Goal: Task Accomplishment & Management: Use online tool/utility

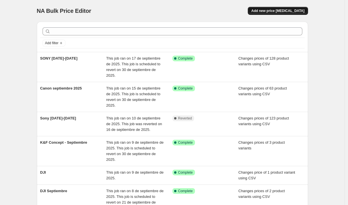
click at [272, 13] on button "Add new price [MEDICAL_DATA]" at bounding box center [278, 11] width 60 height 8
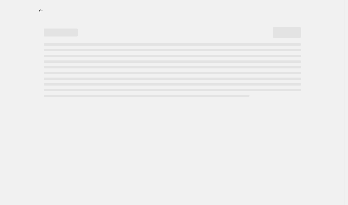
select select "percentage"
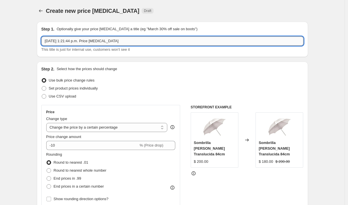
drag, startPoint x: 136, startPoint y: 41, endPoint x: 45, endPoint y: 42, distance: 90.7
click at [45, 42] on input "[DATE] 1:21:44 p.m. Price [MEDICAL_DATA]" at bounding box center [172, 41] width 262 height 9
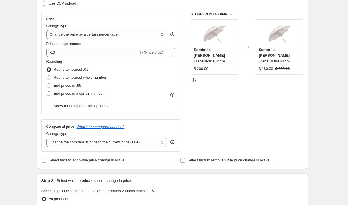
scroll to position [125, 0]
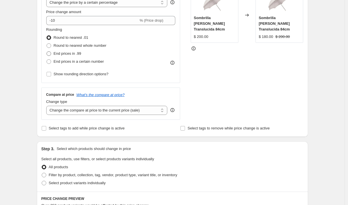
type input "Rode 10% off - Septiembre"
click at [46, 173] on span at bounding box center [44, 175] width 5 height 5
click at [42, 173] on input "Filter by product, collection, tag, vendor, product type, variant title, or inv…" at bounding box center [42, 173] width 0 height 0
radio input "true"
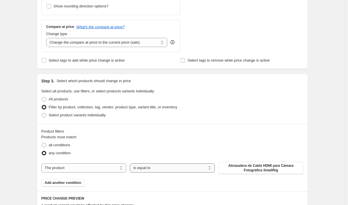
scroll to position [206, 0]
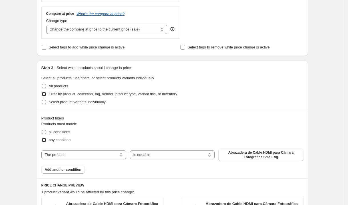
click at [52, 131] on span "all conditions" at bounding box center [59, 132] width 21 height 4
click at [42, 130] on input "all conditions" at bounding box center [42, 130] width 0 height 0
radio input "true"
click at [102, 157] on select "The product The product's collection The product's tag The product's vendor The…" at bounding box center [83, 154] width 85 height 9
select select "vendor"
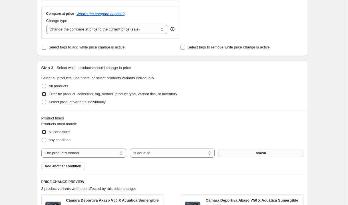
click at [266, 154] on span "Akaso" at bounding box center [261, 153] width 10 height 5
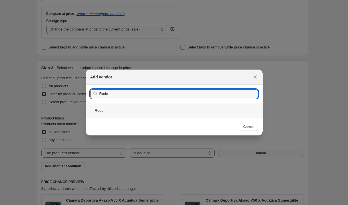
type input "Rode"
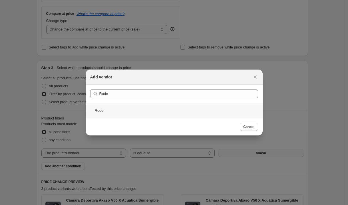
click at [132, 112] on div "Rode" at bounding box center [174, 110] width 177 height 15
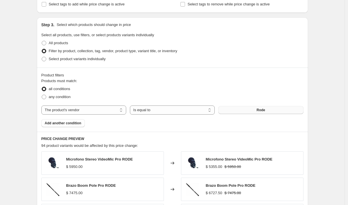
scroll to position [249, 0]
click at [70, 123] on span "Add another condition" at bounding box center [63, 123] width 37 height 5
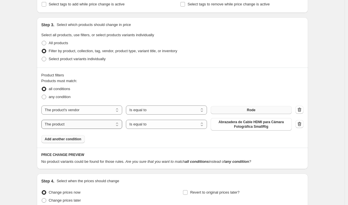
click at [71, 125] on select "The product The product's collection The product's tag The product's vendor The…" at bounding box center [81, 124] width 81 height 9
select select "inventory_quantity"
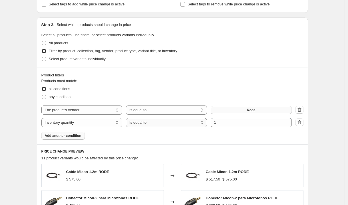
click at [190, 124] on select "Is equal to Is not equal to Is greater than Is less than" at bounding box center [166, 122] width 81 height 9
select select ">"
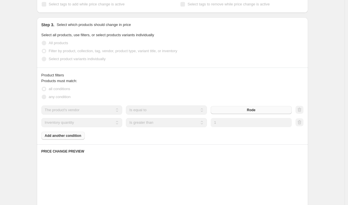
click at [229, 123] on input "1" at bounding box center [250, 122] width 81 height 9
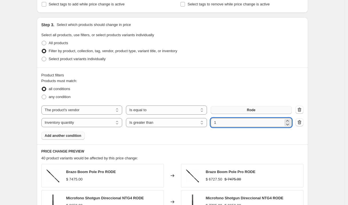
click at [230, 123] on input "1" at bounding box center [246, 122] width 72 height 9
type input "0"
click at [252, 144] on div "Product filters Products must match: all conditions any condition The product T…" at bounding box center [172, 106] width 271 height 77
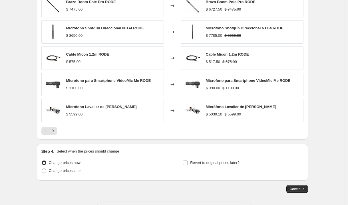
scroll to position [442, 0]
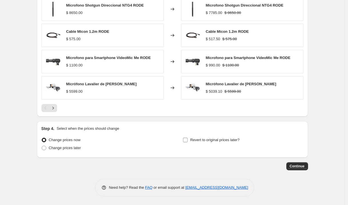
click at [190, 141] on label "Revert to original prices later?" at bounding box center [211, 140] width 57 height 8
click at [187, 141] on input "Revert to original prices later?" at bounding box center [185, 140] width 5 height 5
checkbox input "true"
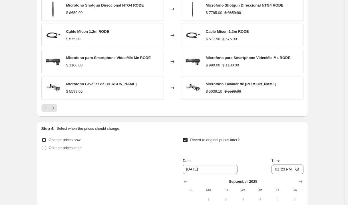
scroll to position [539, 0]
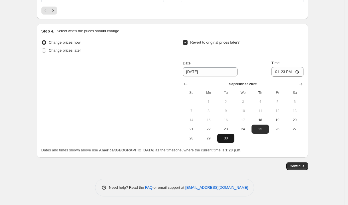
click at [228, 140] on span "30" at bounding box center [225, 138] width 13 height 5
type input "[DATE]"
click at [287, 70] on input "13:23" at bounding box center [287, 72] width 32 height 10
click at [277, 72] on input "13:23" at bounding box center [287, 72] width 32 height 10
type input "23:59"
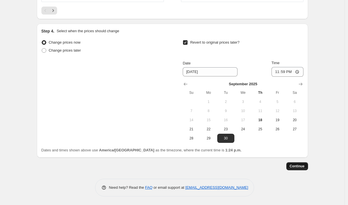
click at [298, 165] on span "Continue" at bounding box center [296, 166] width 15 height 5
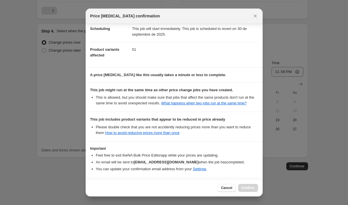
scroll to position [82, 0]
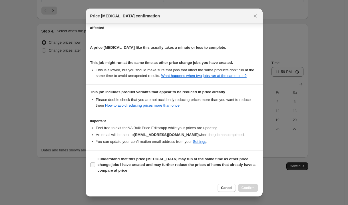
click at [93, 165] on input "I understand that this price [MEDICAL_DATA] may run at the same time as other p…" at bounding box center [92, 165] width 5 height 5
checkbox input "true"
click at [250, 190] on span "Confirm" at bounding box center [247, 188] width 13 height 5
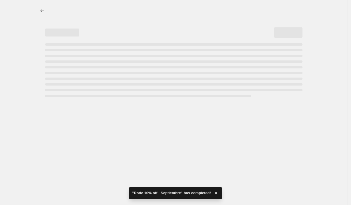
select select "percentage"
select select "vendor"
select select "inventory_quantity"
select select ">"
